Goal: Information Seeking & Learning: Learn about a topic

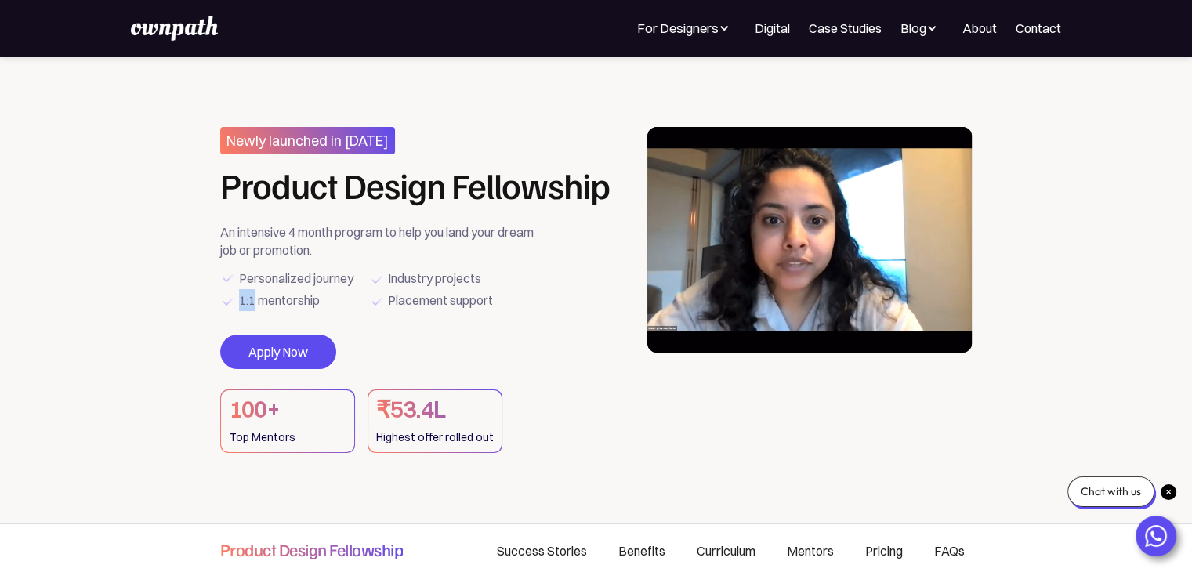
drag, startPoint x: 241, startPoint y: 302, endPoint x: 254, endPoint y: 302, distance: 13.3
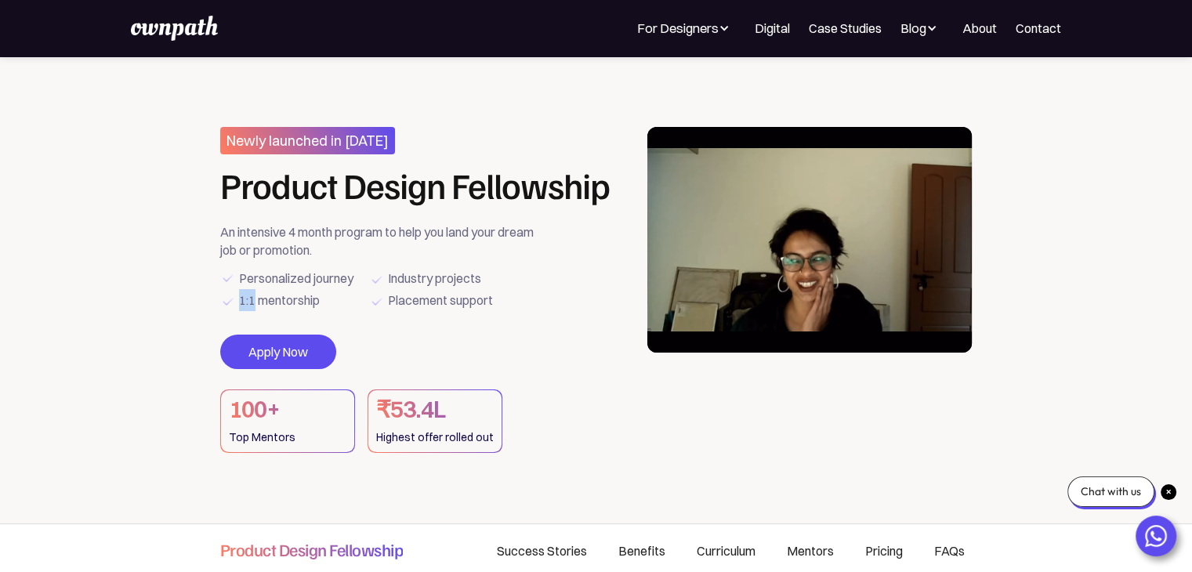
click at [254, 302] on div "1:1 mentorship" at bounding box center [279, 300] width 81 height 22
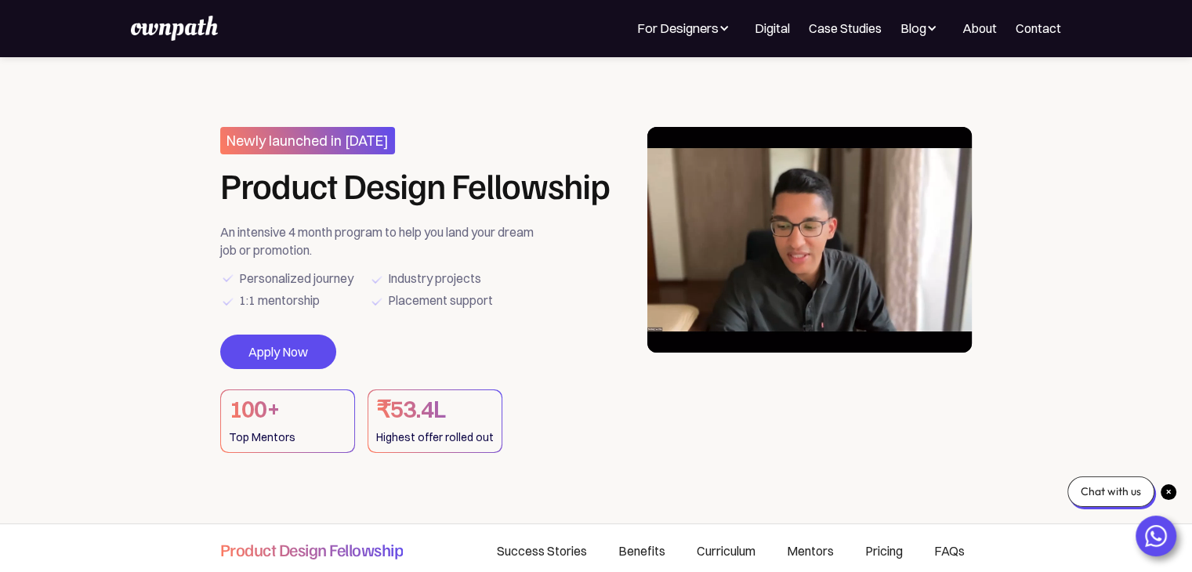
click at [314, 302] on div "1:1 mentorship" at bounding box center [279, 300] width 81 height 22
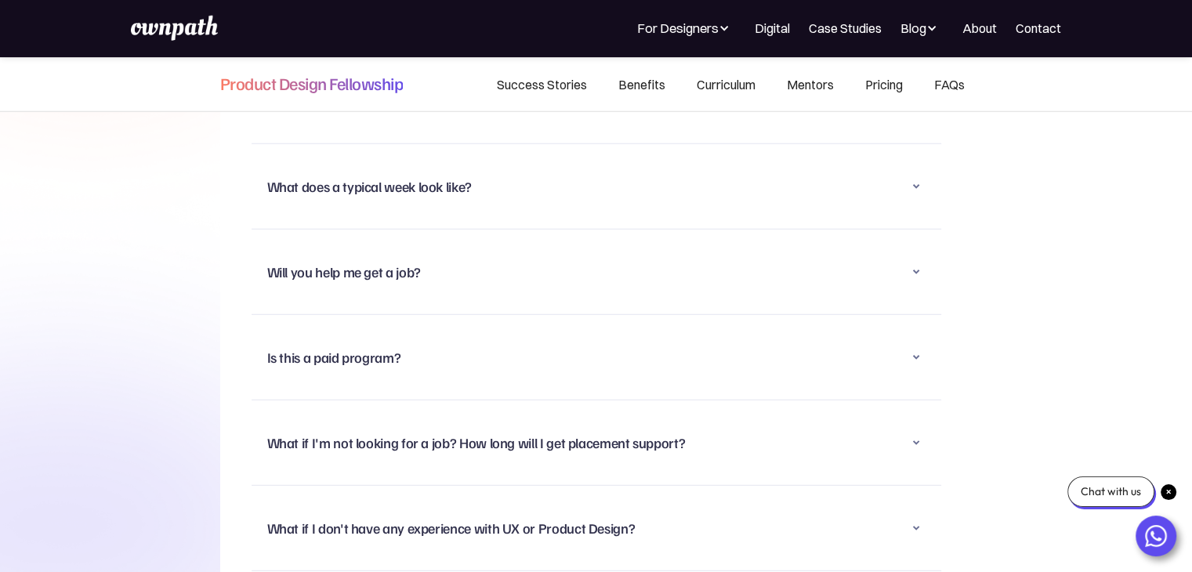
scroll to position [10184, 0]
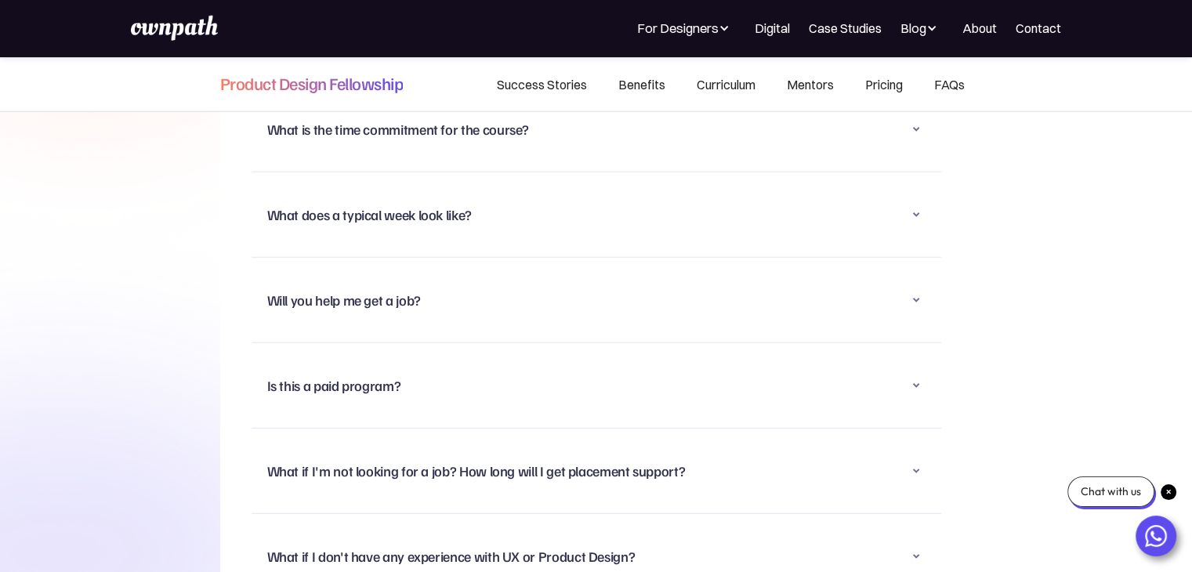
click at [240, 280] on div "HAVE ANY QUESTIONS? Frequently Asked Questions What is the time commitment for …" at bounding box center [596, 344] width 752 height 852
click at [916, 376] on icon at bounding box center [915, 385] width 19 height 19
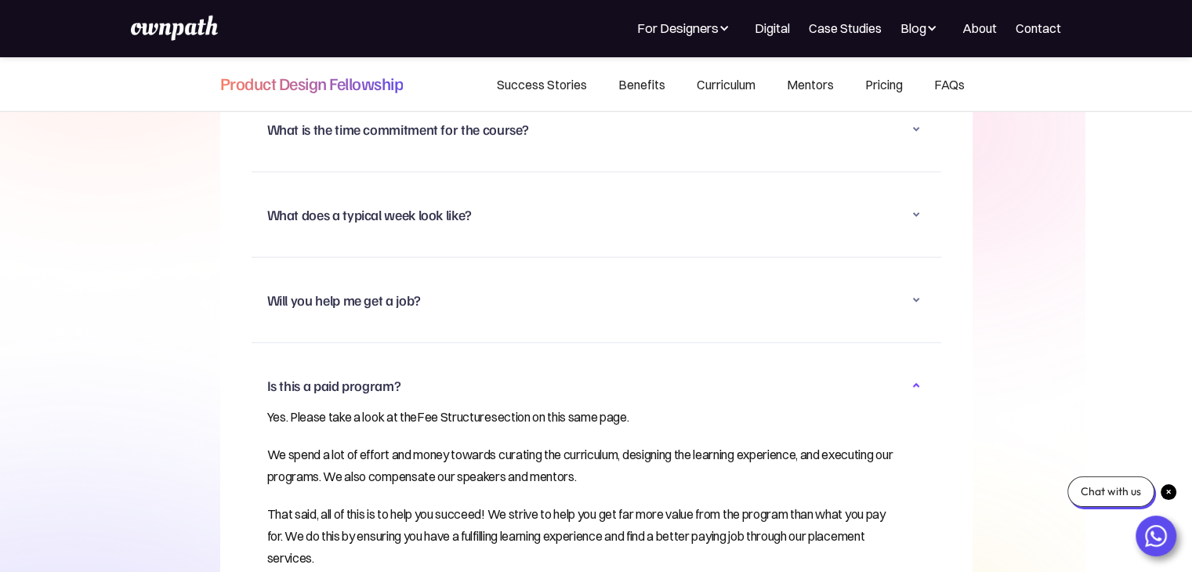
click at [438, 409] on link "Fee Structure" at bounding box center [454, 417] width 74 height 16
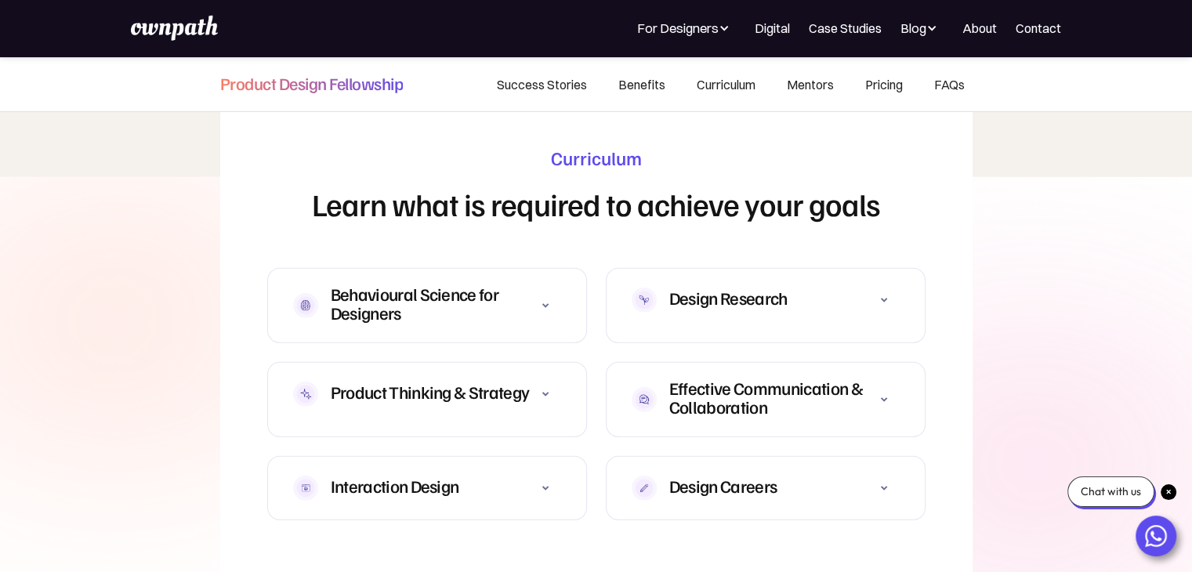
scroll to position [4309, 0]
